Goal: Task Accomplishment & Management: Manage account settings

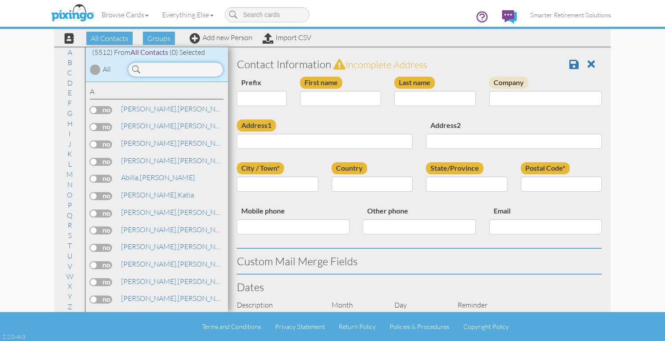
click at [156, 65] on input at bounding box center [176, 69] width 96 height 15
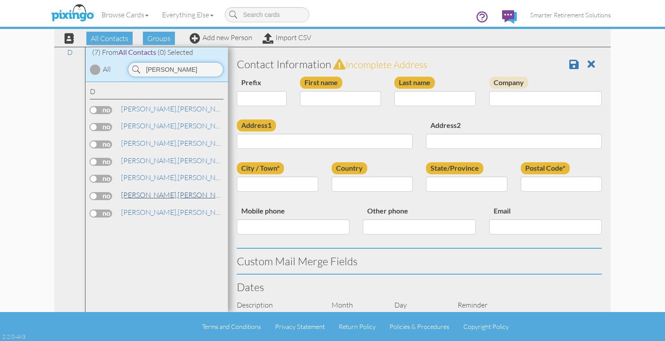
type input "[PERSON_NAME]"
click at [139, 193] on span "[PERSON_NAME]," at bounding box center [149, 194] width 57 height 9
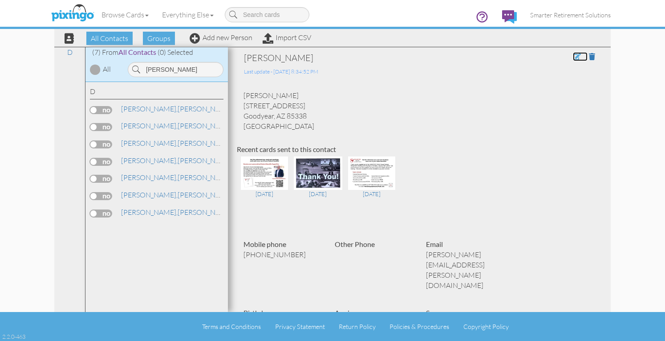
click at [573, 57] on span at bounding box center [577, 56] width 8 height 7
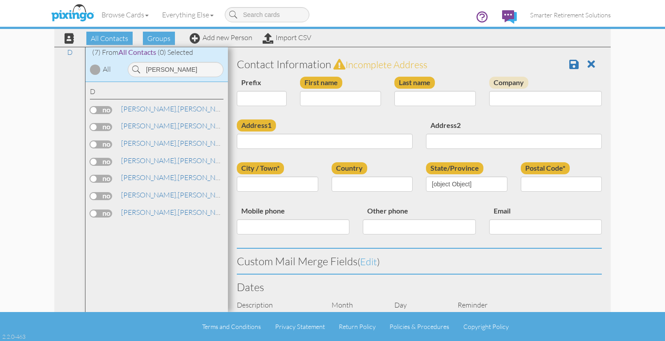
type input "[PERSON_NAME]"
type input "[STREET_ADDRESS]"
type input "Goodyear"
type input "85338"
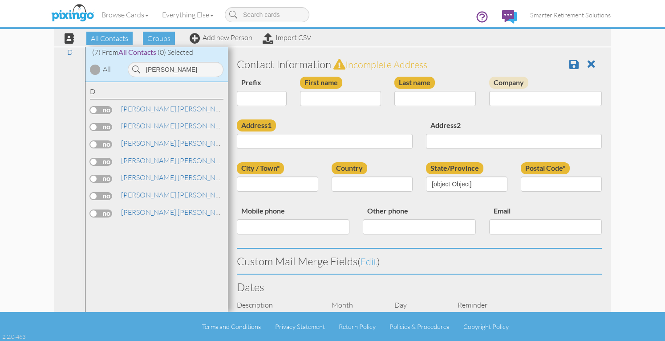
type input "6303350225"
type input "[PERSON_NAME][EMAIL_ADDRESS][PERSON_NAME][DOMAIN_NAME]"
select select "object:408"
select select "object:18078"
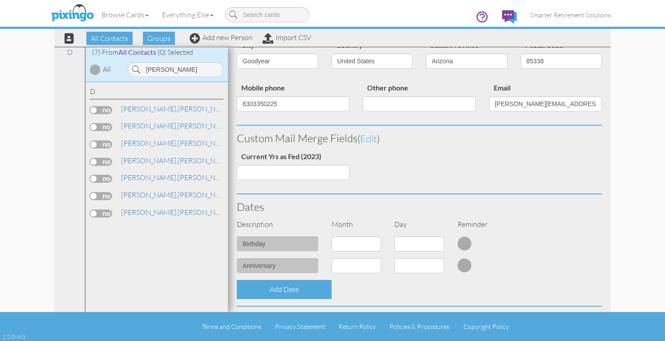
scroll to position [178, 0]
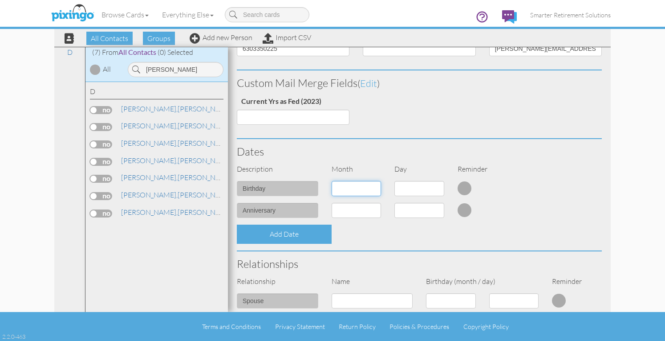
click at [373, 193] on select "1 - [DATE] - [DATE] - [DATE] - [DATE] - [DATE] - [DATE] - [DATE] - [DATE] - [DA…" at bounding box center [357, 188] width 50 height 15
select select "object:18155"
click at [332, 181] on select "1 - [DATE] - [DATE] - [DATE] - [DATE] - [DATE] - [DATE] - [DATE] - [DATE] - [DA…" at bounding box center [357, 188] width 50 height 15
click at [422, 187] on select "1 2 3 4 5 6 7 8 9 10 11 12 13 14 15 16 17 18 19 20 21 22 23 24 25 26 27 28 29 3…" at bounding box center [420, 188] width 50 height 15
select select "number:10"
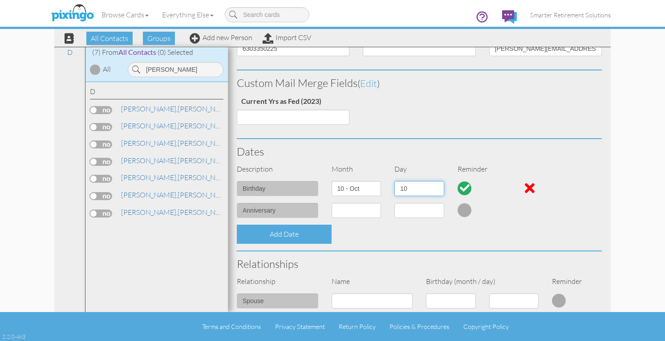
click at [395, 181] on select "1 2 3 4 5 6 7 8 9 10 11 12 13 14 15 16 17 18 19 20 21 22 23 24 25 26 27 28 29 3…" at bounding box center [420, 188] width 50 height 15
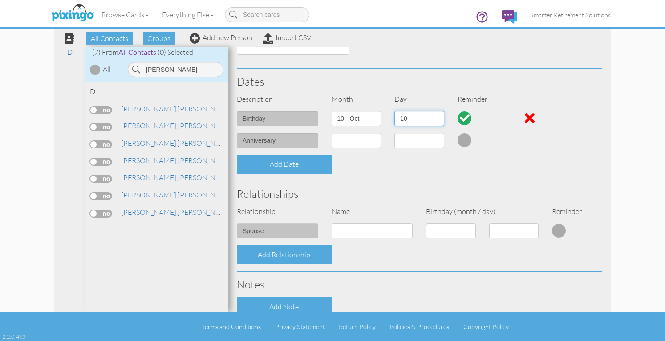
scroll to position [267, 0]
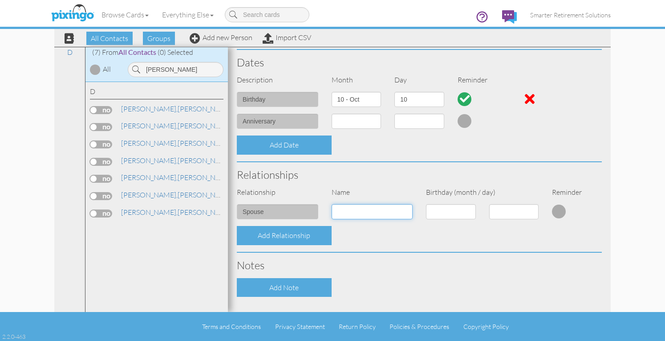
click at [365, 212] on input at bounding box center [372, 211] width 81 height 15
type input "[PERSON_NAME]"
click at [375, 236] on div "Add Relationship" at bounding box center [419, 235] width 379 height 19
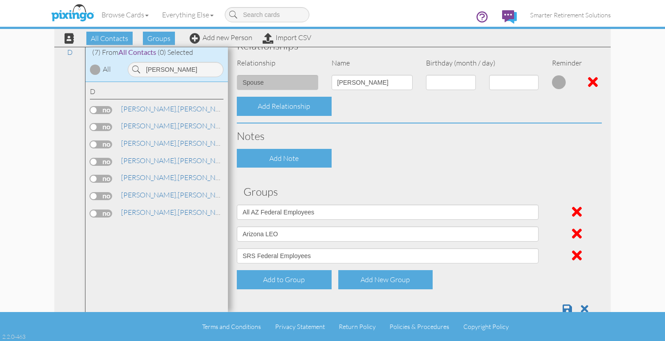
scroll to position [419, 0]
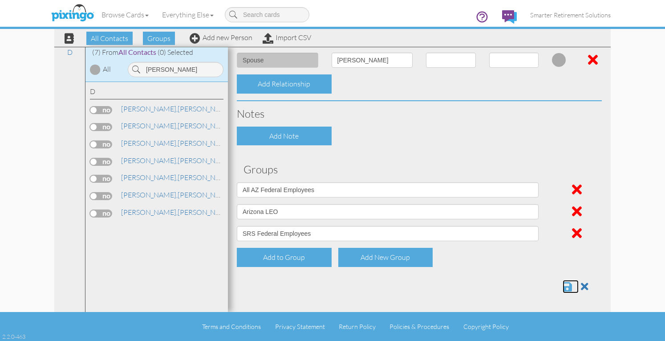
click at [564, 285] on span at bounding box center [567, 286] width 9 height 11
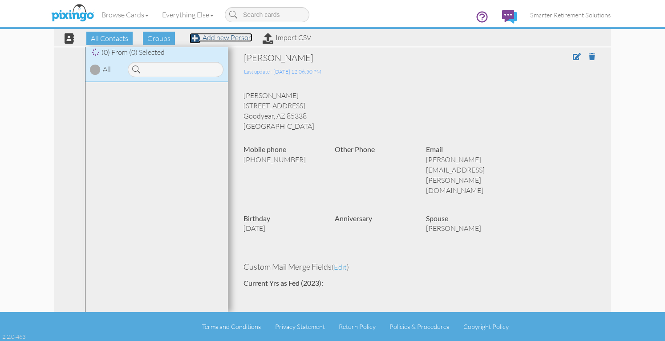
click at [242, 41] on link "Add new Person" at bounding box center [221, 37] width 63 height 9
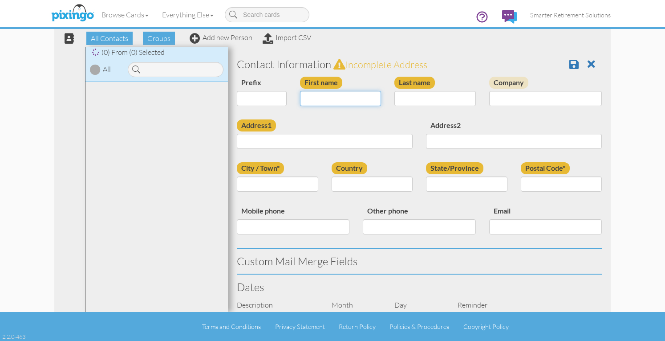
click at [308, 98] on input "First name" at bounding box center [340, 98] width 81 height 15
type input "[PERSON_NAME]"
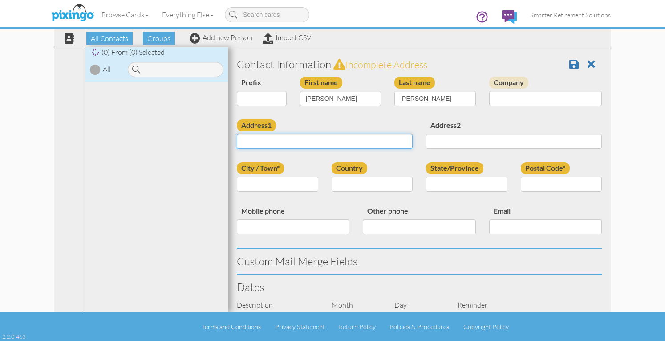
paste input "2745 S 171st Ln. Goodyear, Arizona 85338 United States"
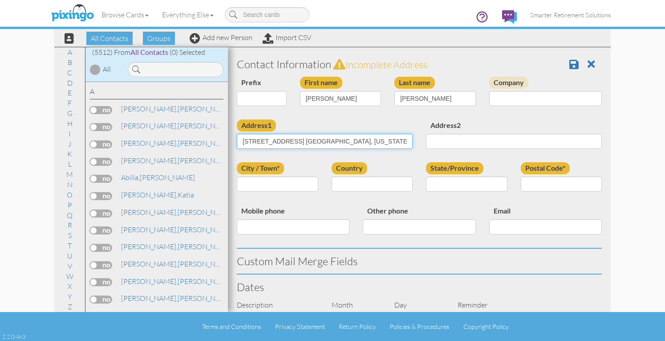
type input "2745 S 171st Ln. Goodyear, Arizona 85338 United States"
type input "Goodyear"
select select "object:202"
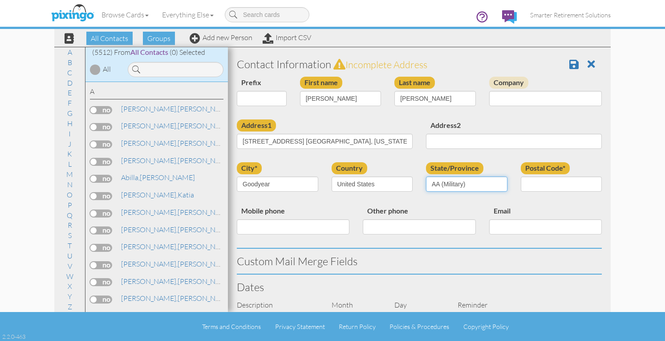
select select "object:17829"
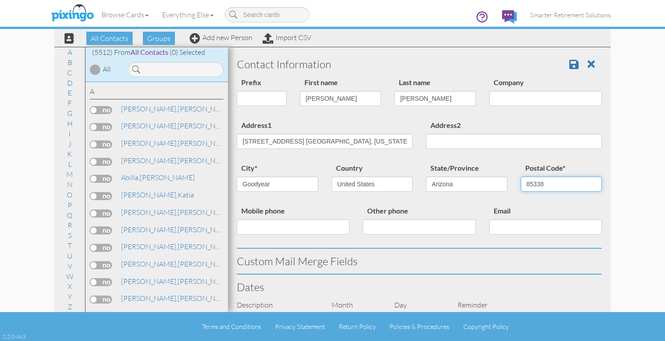
type input "85338"
drag, startPoint x: 288, startPoint y: 142, endPoint x: 427, endPoint y: 135, distance: 140.0
click at [427, 135] on div "Address1 2745 S 171st Ln. Goodyear, Arizona 85338 United States Address2" at bounding box center [419, 140] width 379 height 43
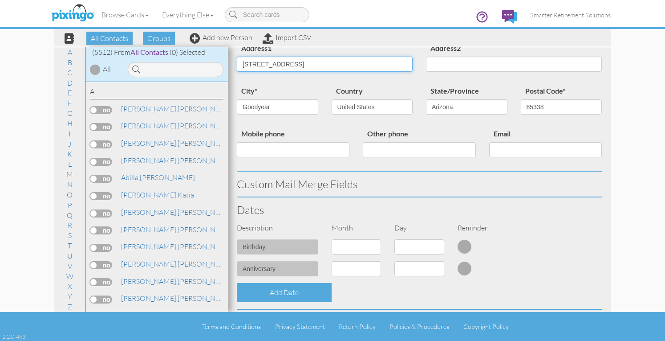
scroll to position [134, 0]
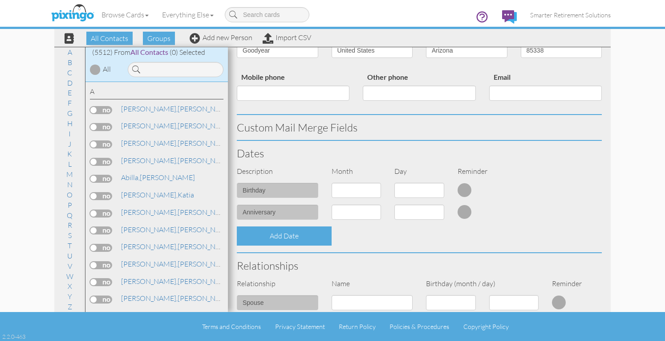
type input "[STREET_ADDRESS]"
click at [355, 189] on select "1 - [DATE] - [DATE] - [DATE] - [DATE] - [DATE] - [DATE] - [DATE] - [DATE] - [DA…" at bounding box center [357, 190] width 50 height 15
select select "object:195"
click at [332, 183] on select "1 - [DATE] - [DATE] - [DATE] - [DATE] - [DATE] - [DATE] - [DATE] - [DATE] - [DA…" at bounding box center [357, 190] width 50 height 15
drag, startPoint x: 416, startPoint y: 189, endPoint x: 417, endPoint y: 196, distance: 6.7
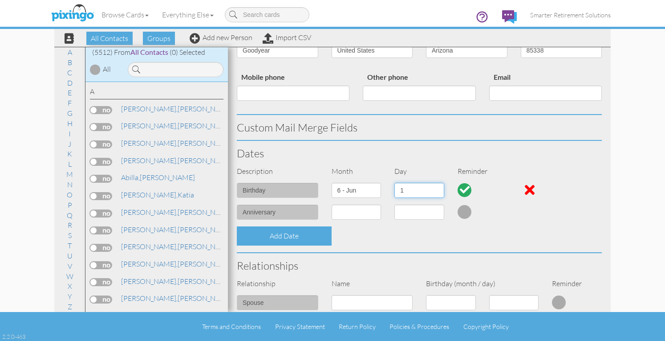
click at [416, 189] on select "1 2 3 4 5 6 7 8 9 10 11 12 13 14 15 16 17 18 19 20 21 22 23 24 25 26 27 28 29 30" at bounding box center [420, 190] width 50 height 15
click at [395, 183] on select "1 2 3 4 5 6 7 8 9 10 11 12 13 14 15 16 17 18 19 20 21 22 23 24 25 26 27 28 29 30" at bounding box center [420, 190] width 50 height 15
click at [423, 191] on select "1 2 3 4 5 6 7 8 9 10 11 12 13 14 15 16 17 18 19 20 21 22 23 24 25 26 27 28 29 30" at bounding box center [420, 190] width 50 height 15
select select "number:19"
click at [395, 183] on select "1 2 3 4 5 6 7 8 9 10 11 12 13 14 15 16 17 18 19 20 21 22 23 24 25 26 27 28 29 30" at bounding box center [420, 190] width 50 height 15
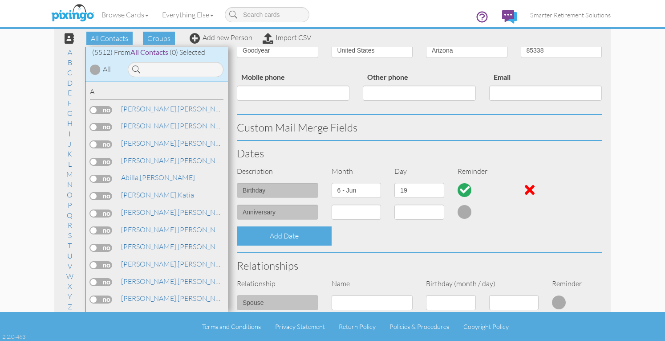
click at [508, 156] on h3 "Dates" at bounding box center [419, 153] width 365 height 12
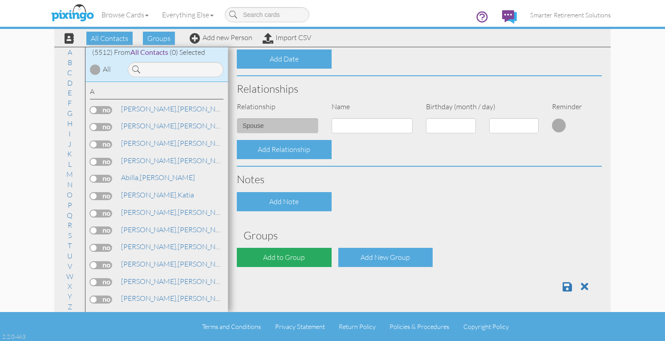
click at [303, 257] on div "Add to Group" at bounding box center [284, 257] width 95 height 19
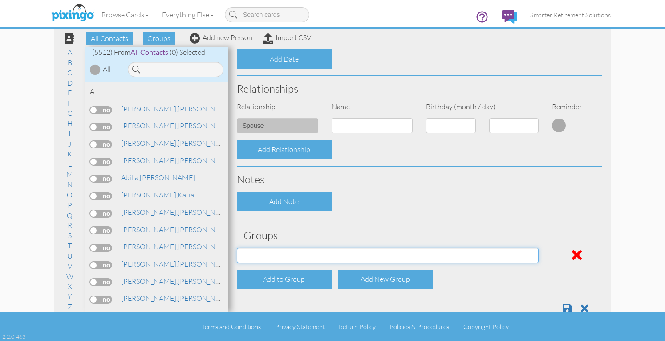
click at [303, 256] on select "04/22/2025 SMARTER FEDS OSD DMEA California 06/25/2025 BOP Onsite 08/12 Puerto …" at bounding box center [388, 255] width 302 height 15
select select "object:17951"
click at [237, 248] on select "04/22/2025 SMARTER FEDS OSD DMEA California 06/25/2025 BOP Onsite 08/12 Puerto …" at bounding box center [388, 255] width 302 height 15
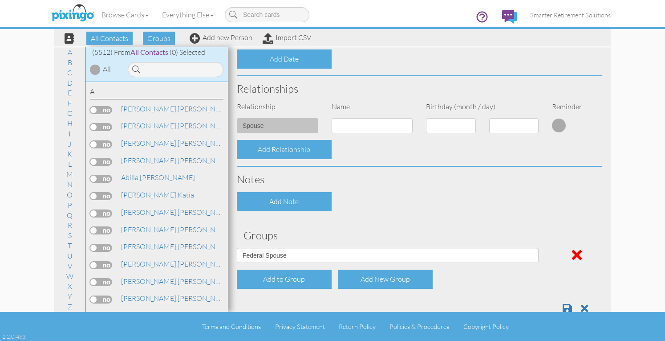
click at [396, 222] on div "Contact Information Prefix Dr. Mr. Mrs. First name Annie Last name Duran Compan…" at bounding box center [419, 30] width 365 height 579
click at [563, 306] on span at bounding box center [567, 308] width 9 height 11
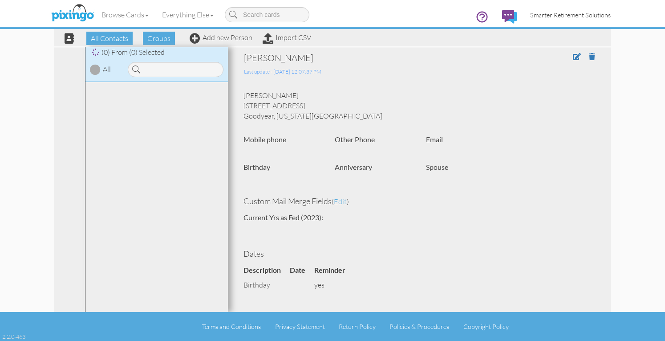
click at [571, 15] on span "Smarter Retirement Solutions" at bounding box center [570, 15] width 81 height 8
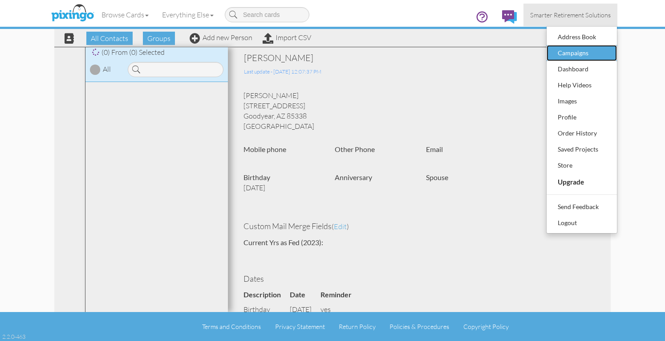
click at [569, 48] on div "Campaigns" at bounding box center [582, 52] width 53 height 13
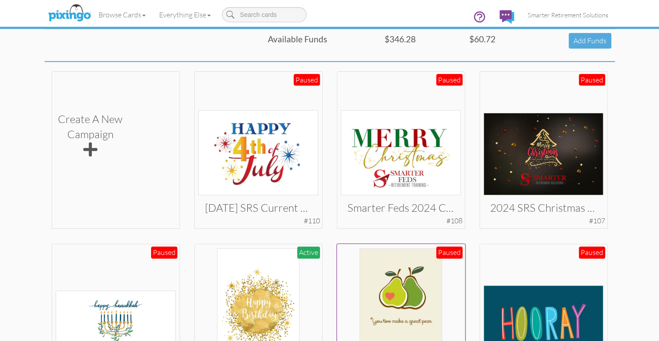
scroll to position [254, 0]
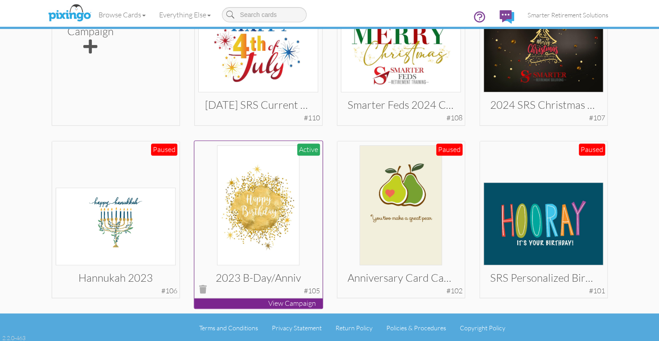
click at [263, 195] on img at bounding box center [258, 205] width 82 height 120
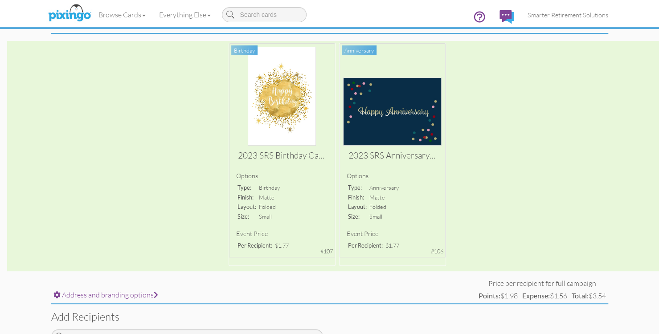
scroll to position [134, 0]
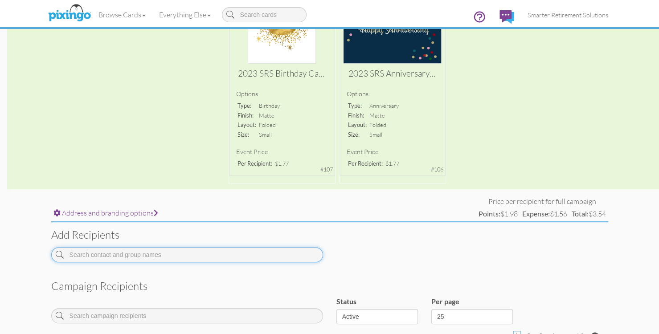
click at [201, 255] on input at bounding box center [187, 254] width 272 height 15
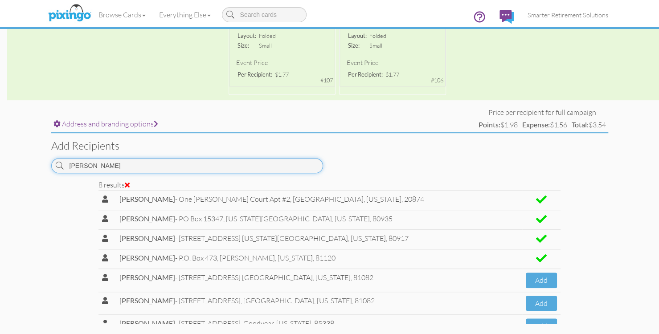
scroll to position [42, 0]
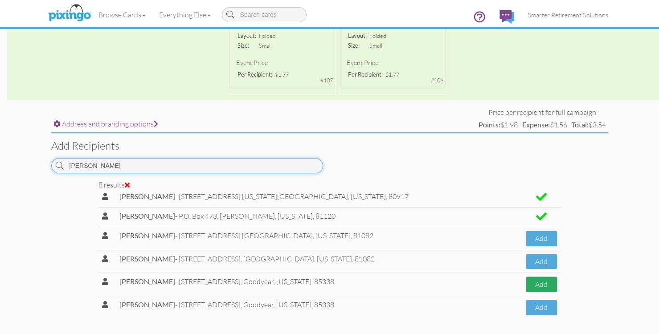
type input "[PERSON_NAME]"
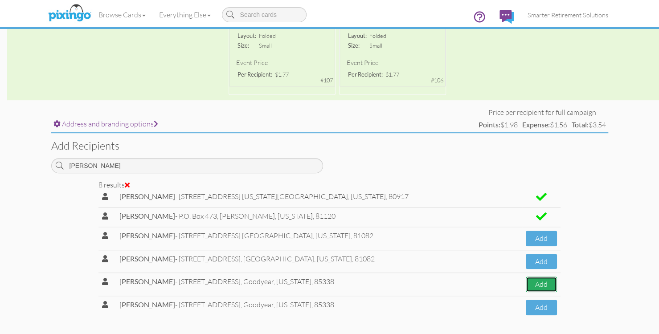
click at [525, 283] on button "Add" at bounding box center [540, 285] width 31 height 16
click at [525, 305] on button "Add" at bounding box center [540, 308] width 31 height 16
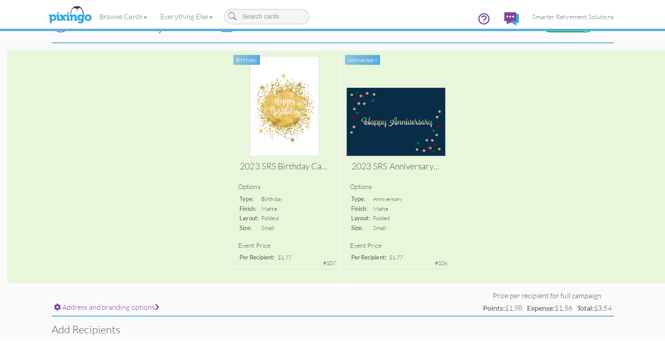
scroll to position [0, 0]
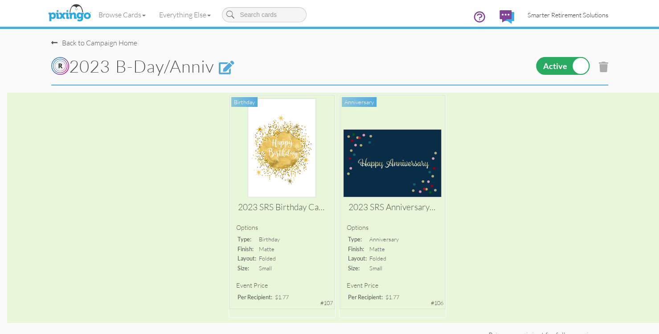
click at [537, 11] on span "Smarter Retirement Solutions" at bounding box center [567, 15] width 81 height 8
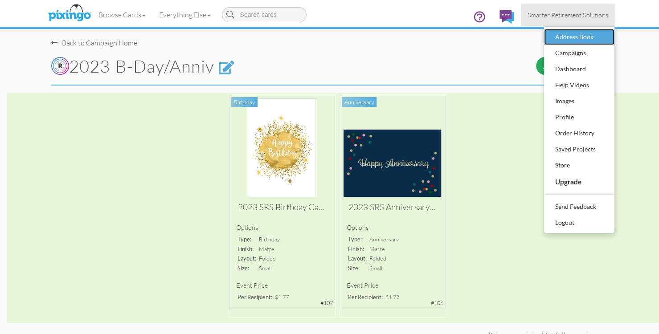
click at [549, 37] on link "Address Book" at bounding box center [579, 37] width 70 height 16
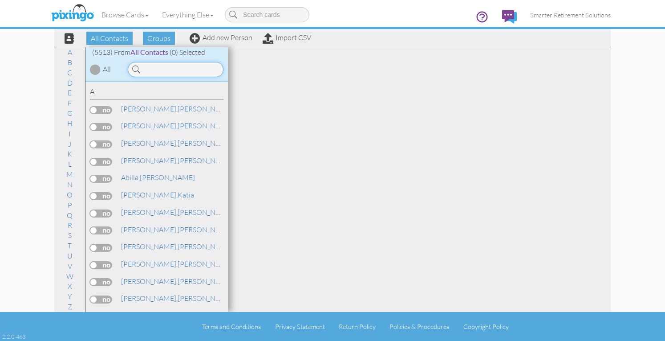
click at [153, 70] on input at bounding box center [176, 69] width 96 height 15
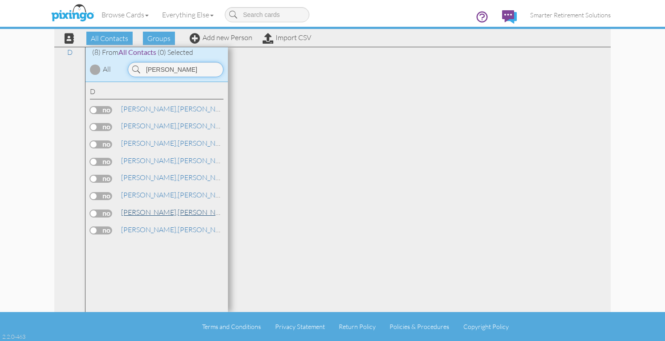
type input "[PERSON_NAME]"
click at [148, 208] on link "Duran, Robert" at bounding box center [177, 212] width 114 height 11
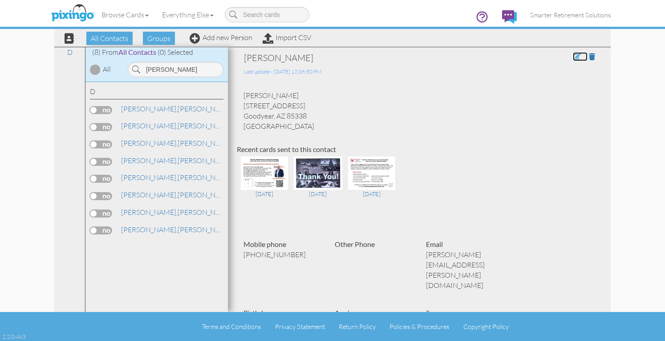
click at [573, 57] on span at bounding box center [577, 56] width 8 height 7
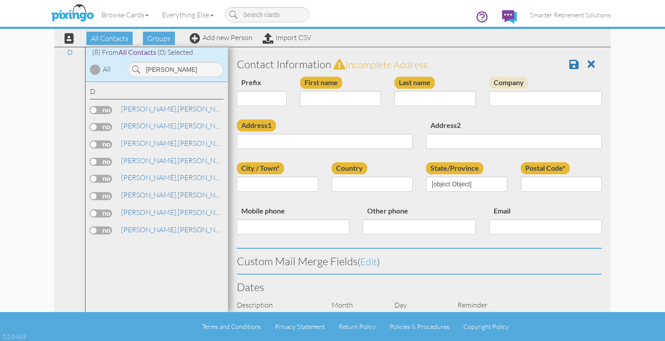
type input "[PERSON_NAME]"
type input "[STREET_ADDRESS]"
type input "Goodyear"
type input "85338"
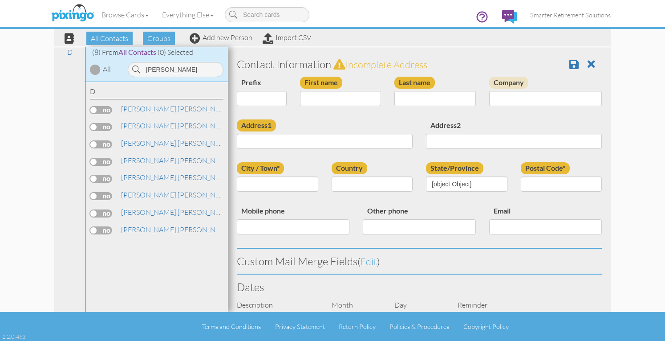
type input "6303350225"
type input "[PERSON_NAME][EMAIL_ADDRESS][PERSON_NAME][DOMAIN_NAME]"
select select "object:19597"
select select "object:19842"
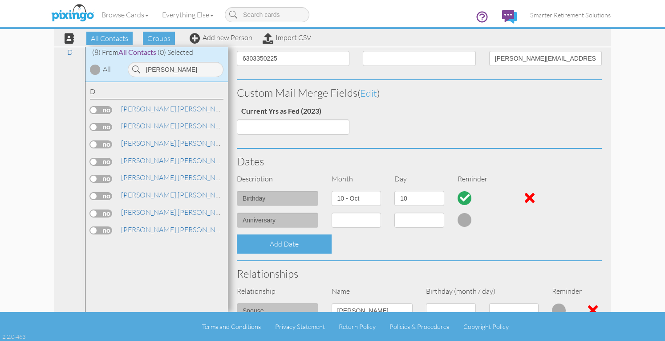
scroll to position [178, 0]
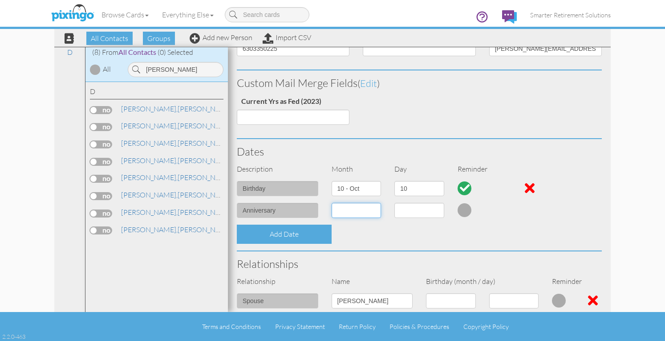
click at [375, 211] on select "1 - [DATE] - [DATE] - [DATE] - [DATE] - [DATE] - [DATE] - [DATE] - [DATE] - [DA…" at bounding box center [357, 210] width 50 height 15
select select "object:19358"
click at [332, 203] on select "1 - [DATE] - [DATE] - [DATE] - [DATE] - [DATE] - [DATE] - [DATE] - [DATE] - [DA…" at bounding box center [357, 210] width 50 height 15
click at [427, 214] on select "1 2 3 4 5 6 7 8 9 10 11 12 13 14 15 16 17 18 19 20 21 22 23 24 25 26 27 28 29 3…" at bounding box center [420, 210] width 50 height 15
select select "number:8"
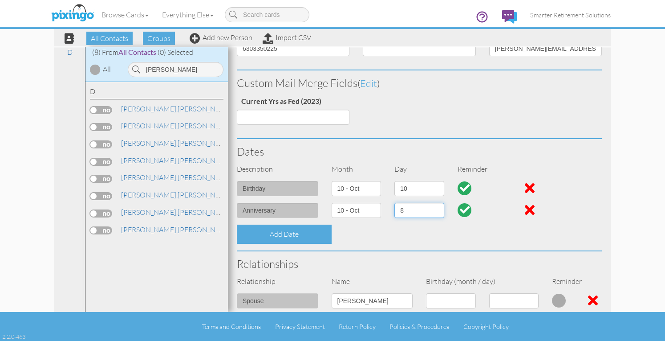
click at [395, 203] on select "1 2 3 4 5 6 7 8 9 10 11 12 13 14 15 16 17 18 19 20 21 22 23 24 25 26 27 28 29 3…" at bounding box center [420, 210] width 50 height 15
click at [559, 159] on div "Dates" at bounding box center [419, 151] width 379 height 25
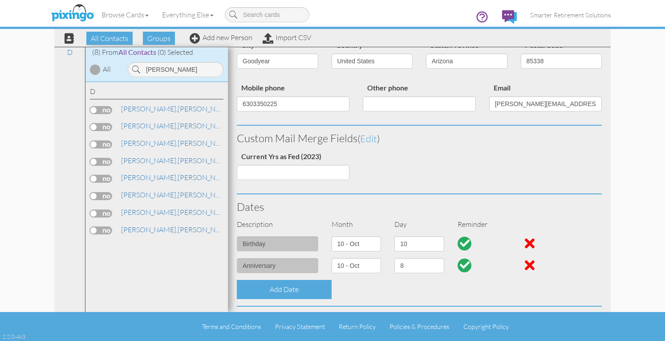
scroll to position [0, 0]
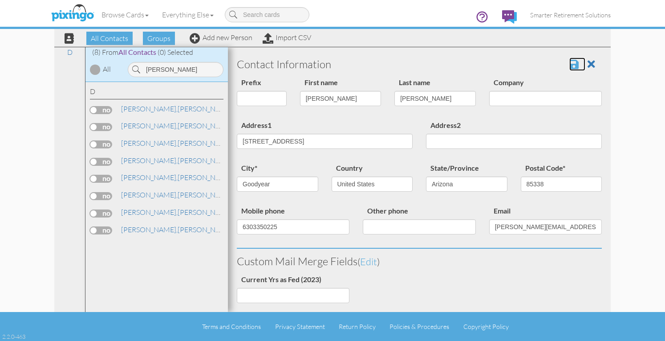
click at [570, 65] on span at bounding box center [574, 64] width 9 height 11
